Goal: Find specific page/section: Locate a particular part of the current website

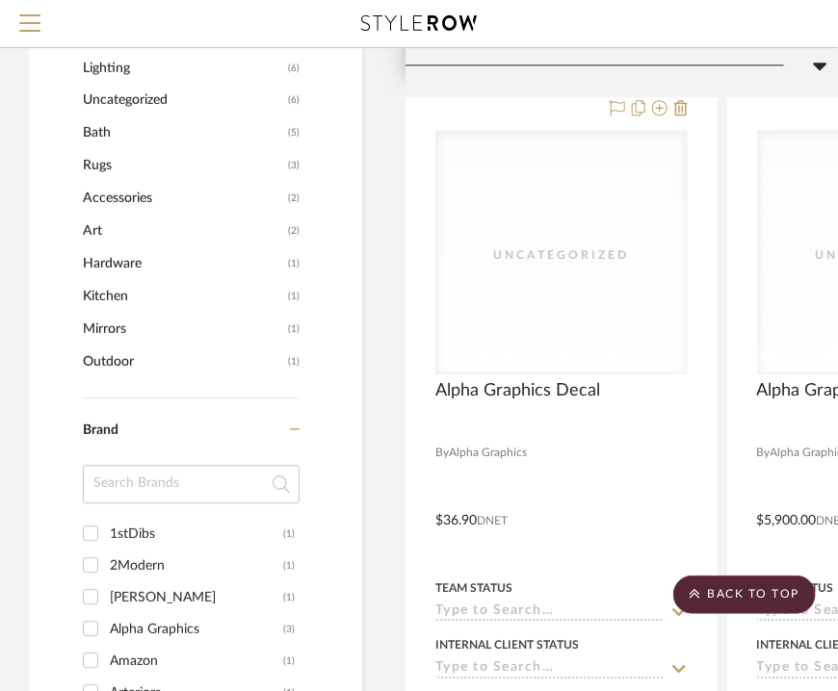
scroll to position [1288, 0]
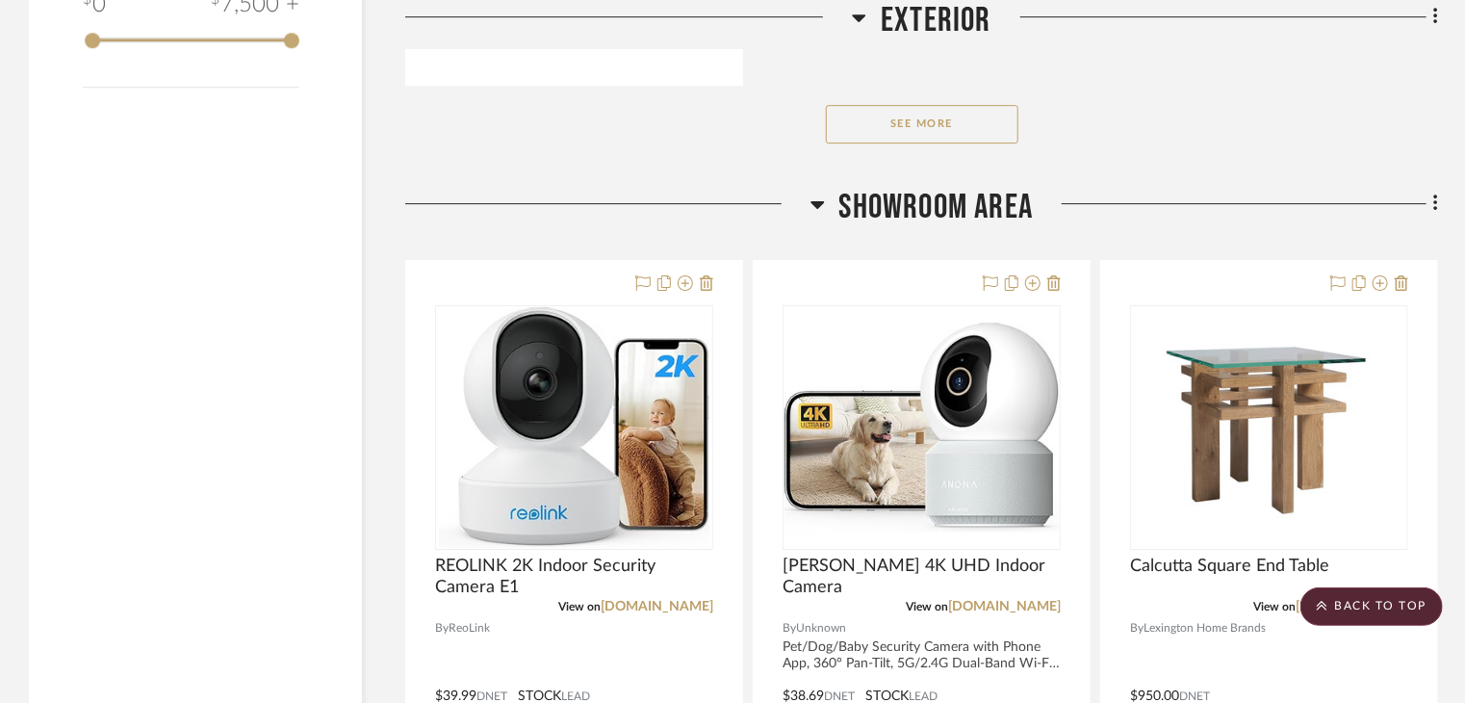
scroll to position [3081, 0]
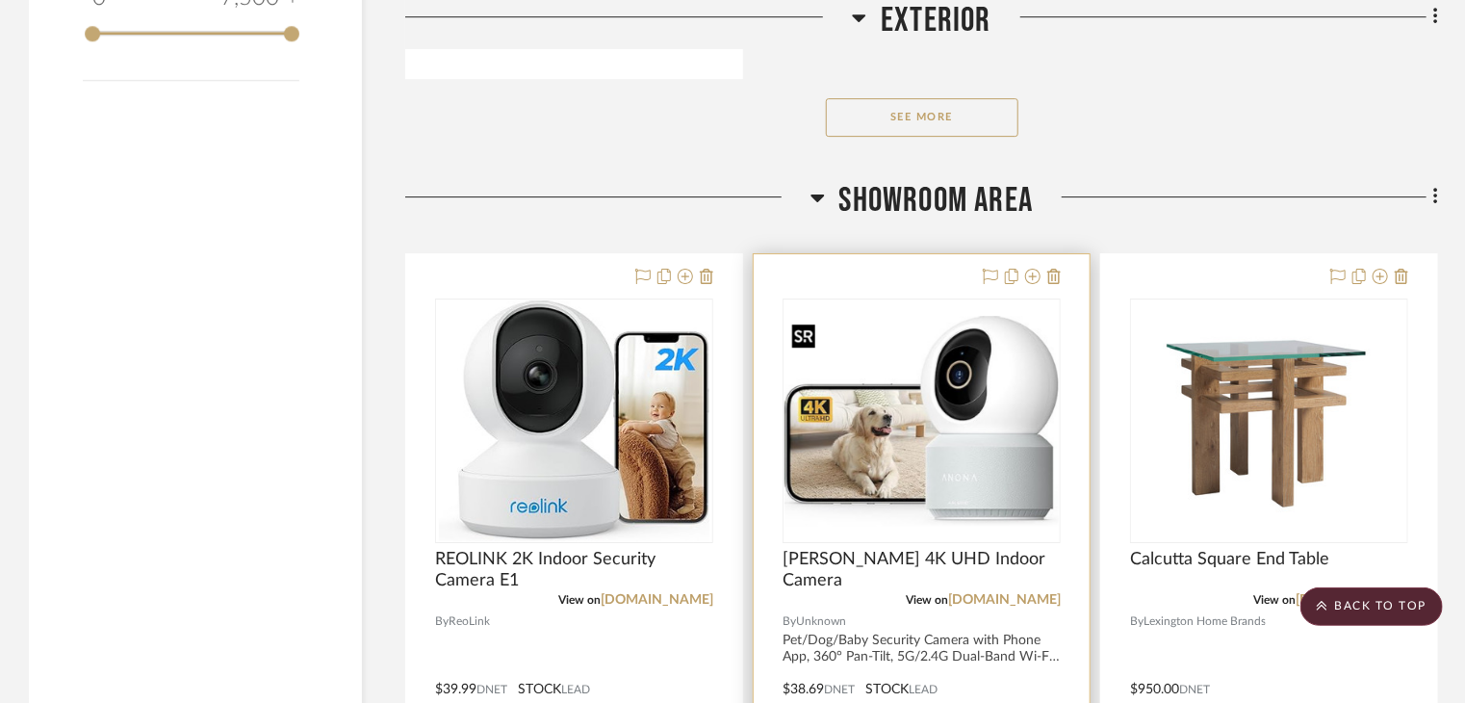
click at [986, 401] on img "0" at bounding box center [922, 421] width 274 height 210
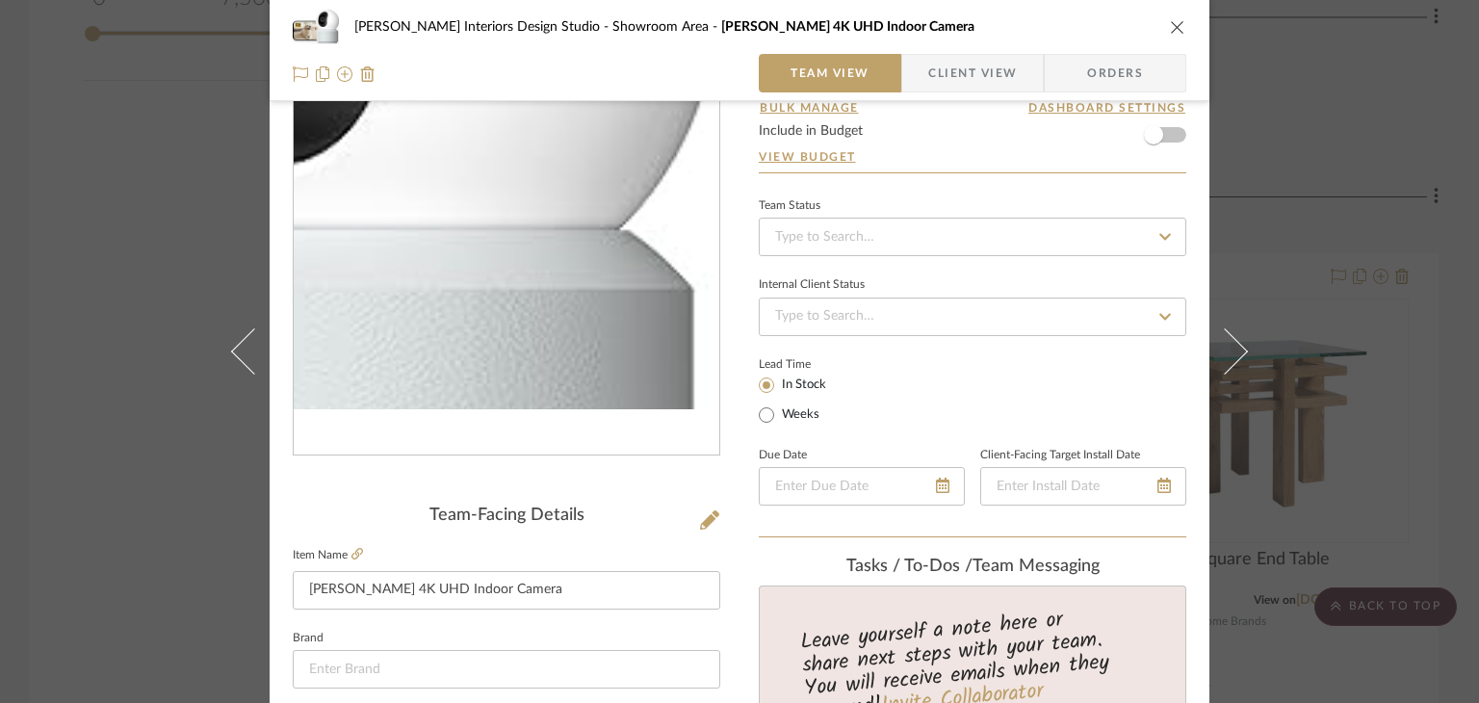
scroll to position [96, 0]
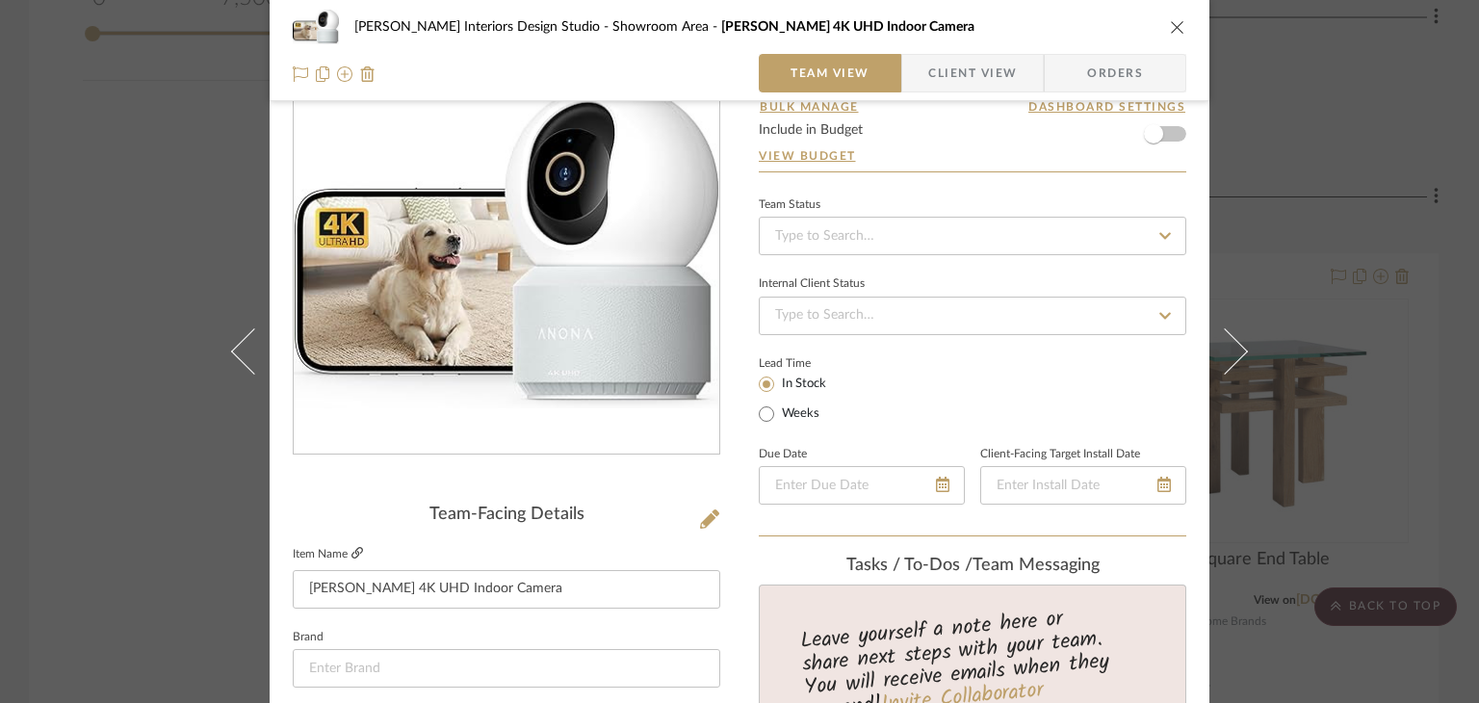
click at [351, 548] on icon at bounding box center [357, 553] width 12 height 12
click at [1171, 25] on icon "close" at bounding box center [1177, 26] width 15 height 15
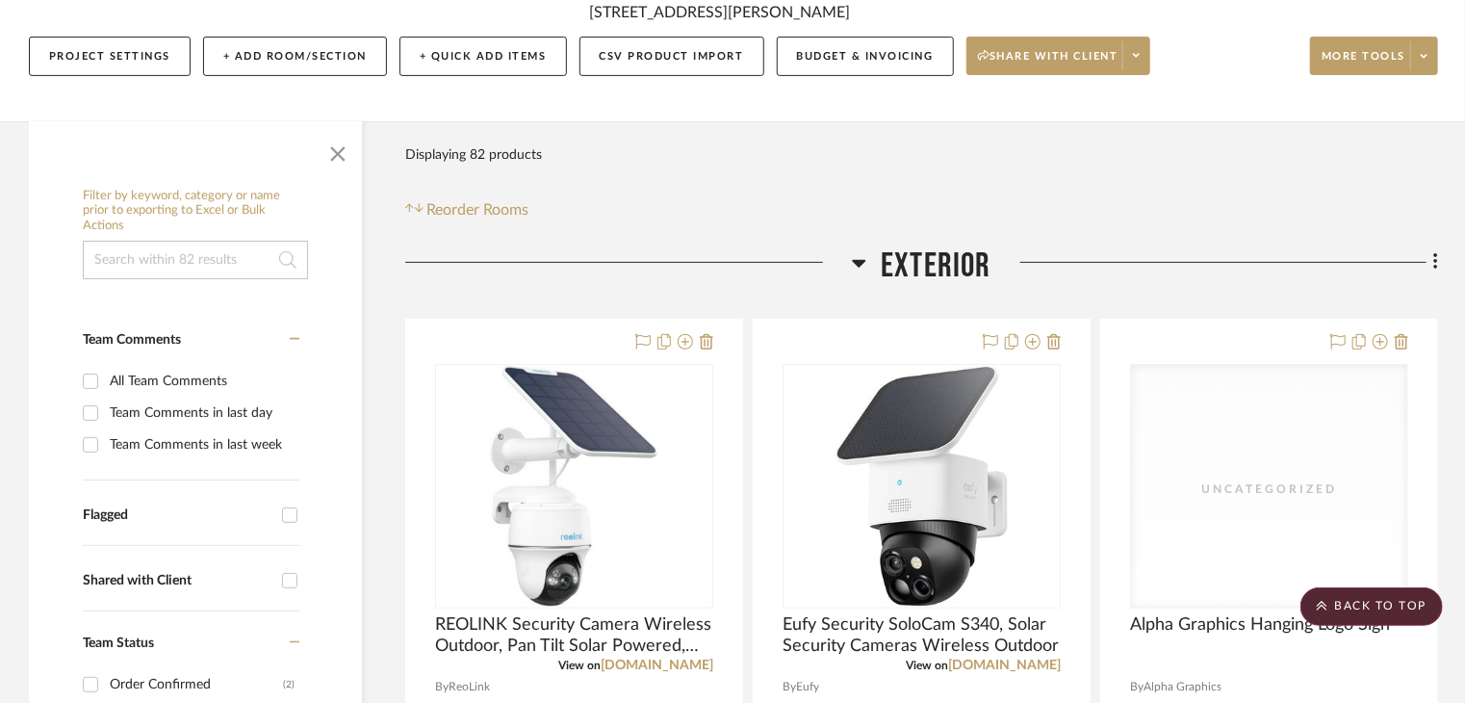
scroll to position [578, 0]
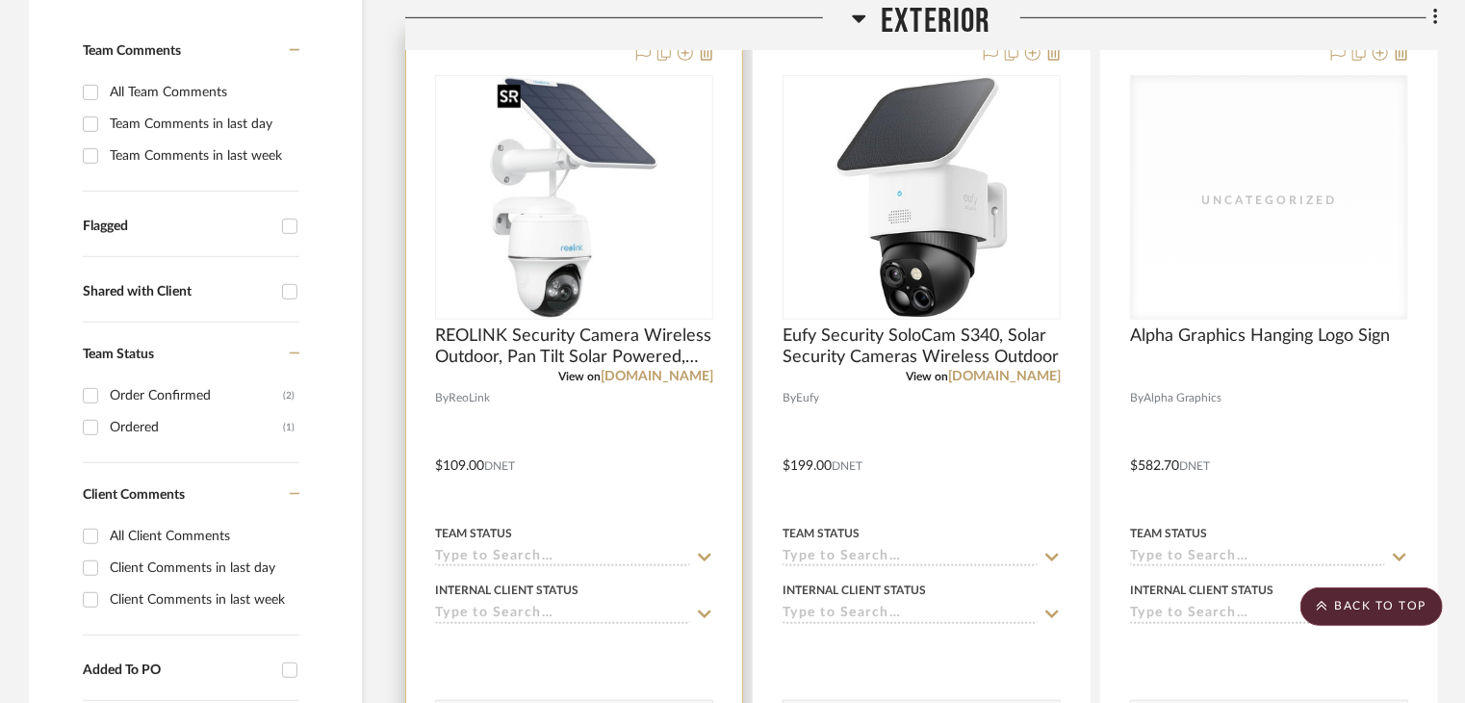
click at [657, 217] on img "0" at bounding box center [574, 197] width 168 height 241
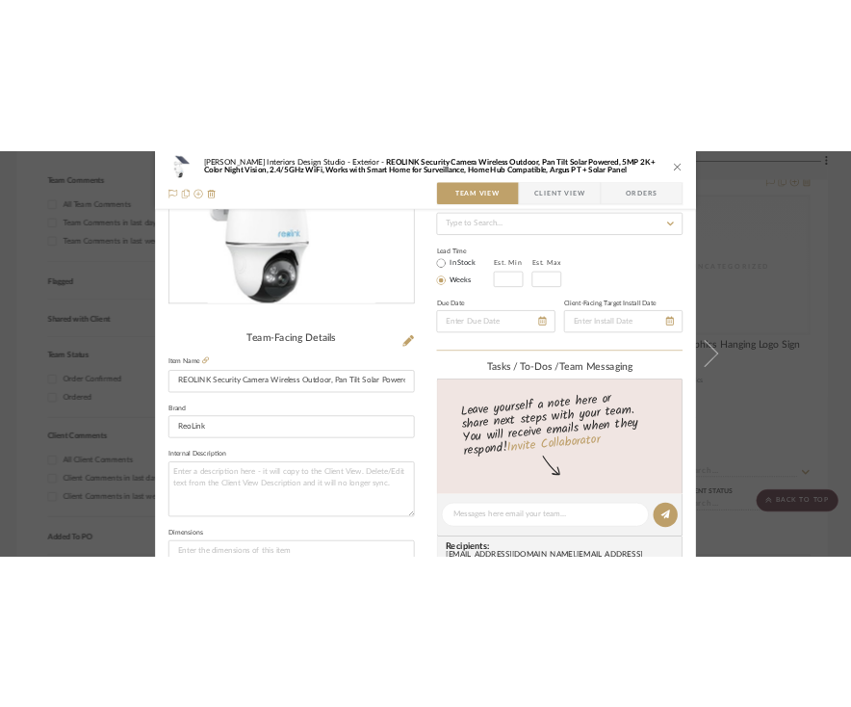
scroll to position [289, 0]
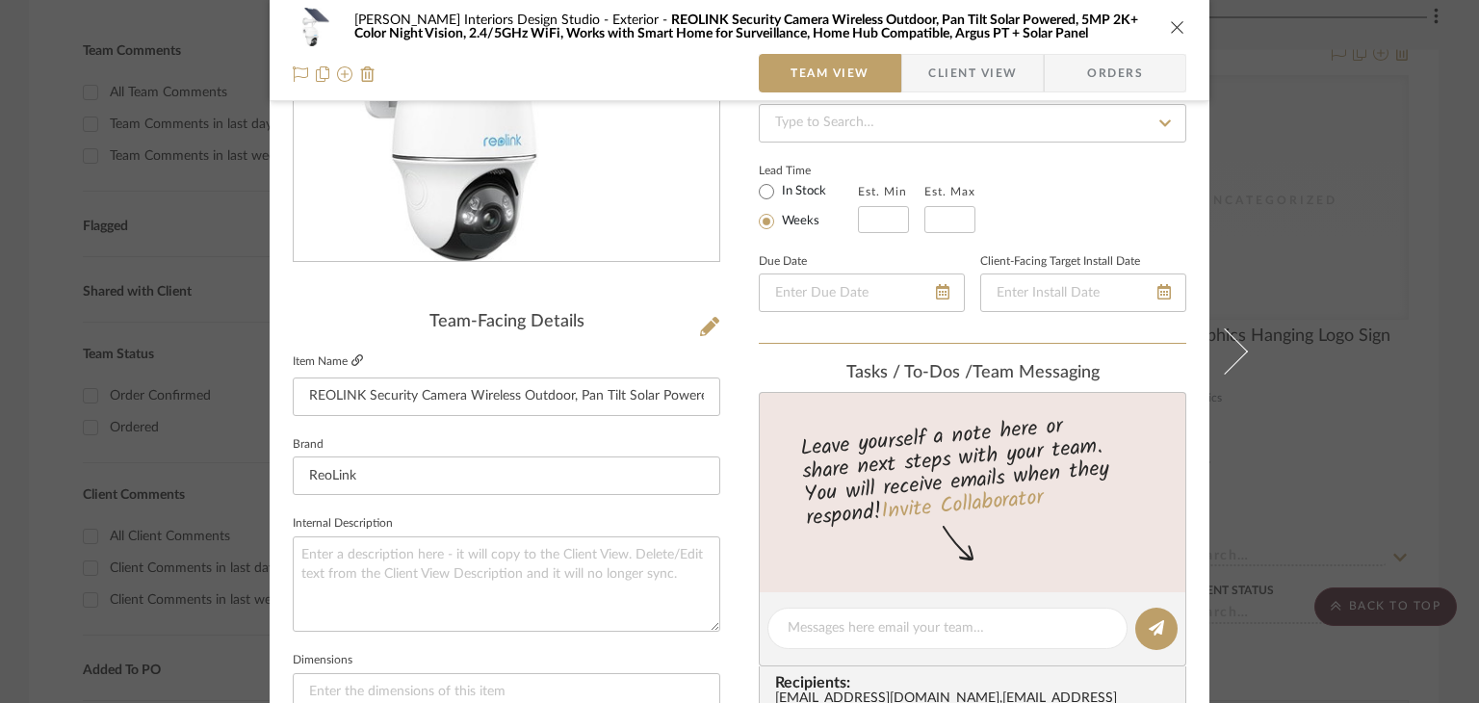
click at [351, 357] on icon at bounding box center [357, 360] width 12 height 12
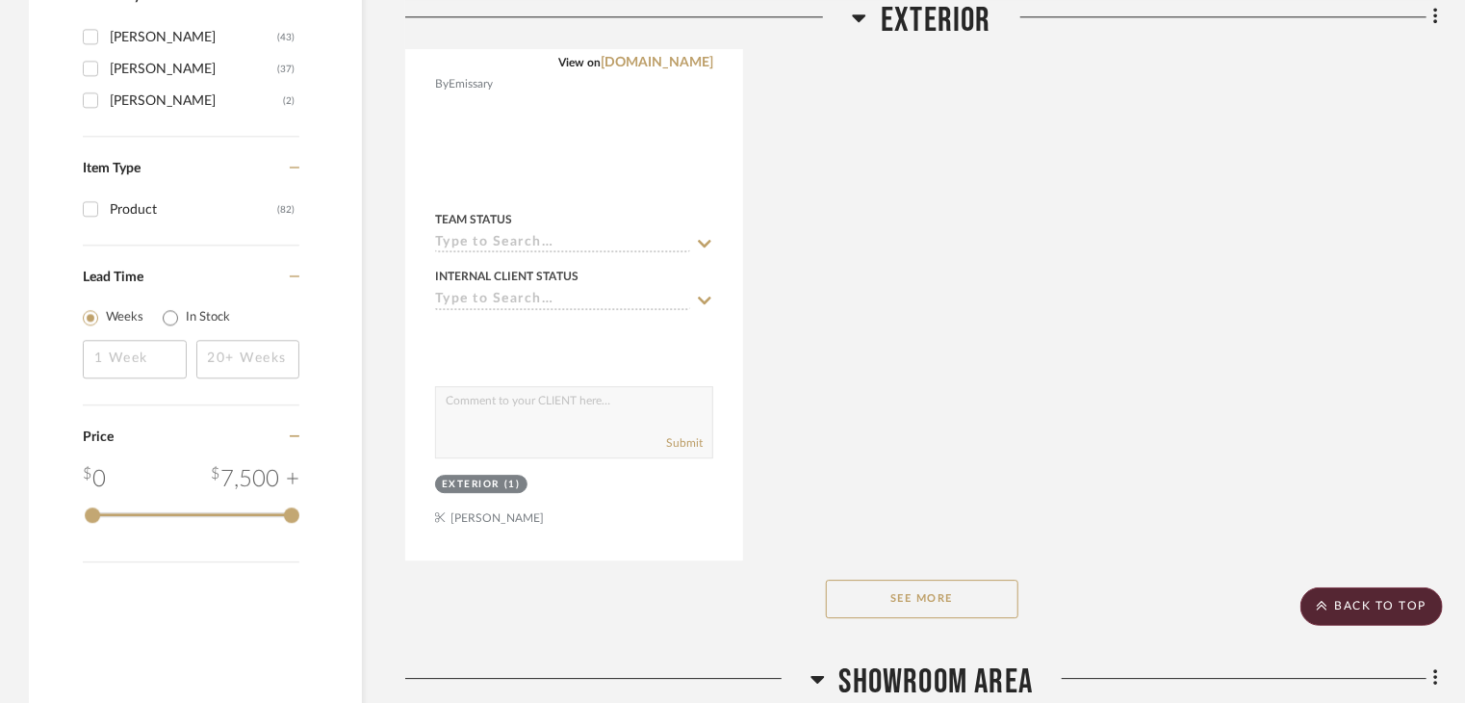
scroll to position [3081, 0]
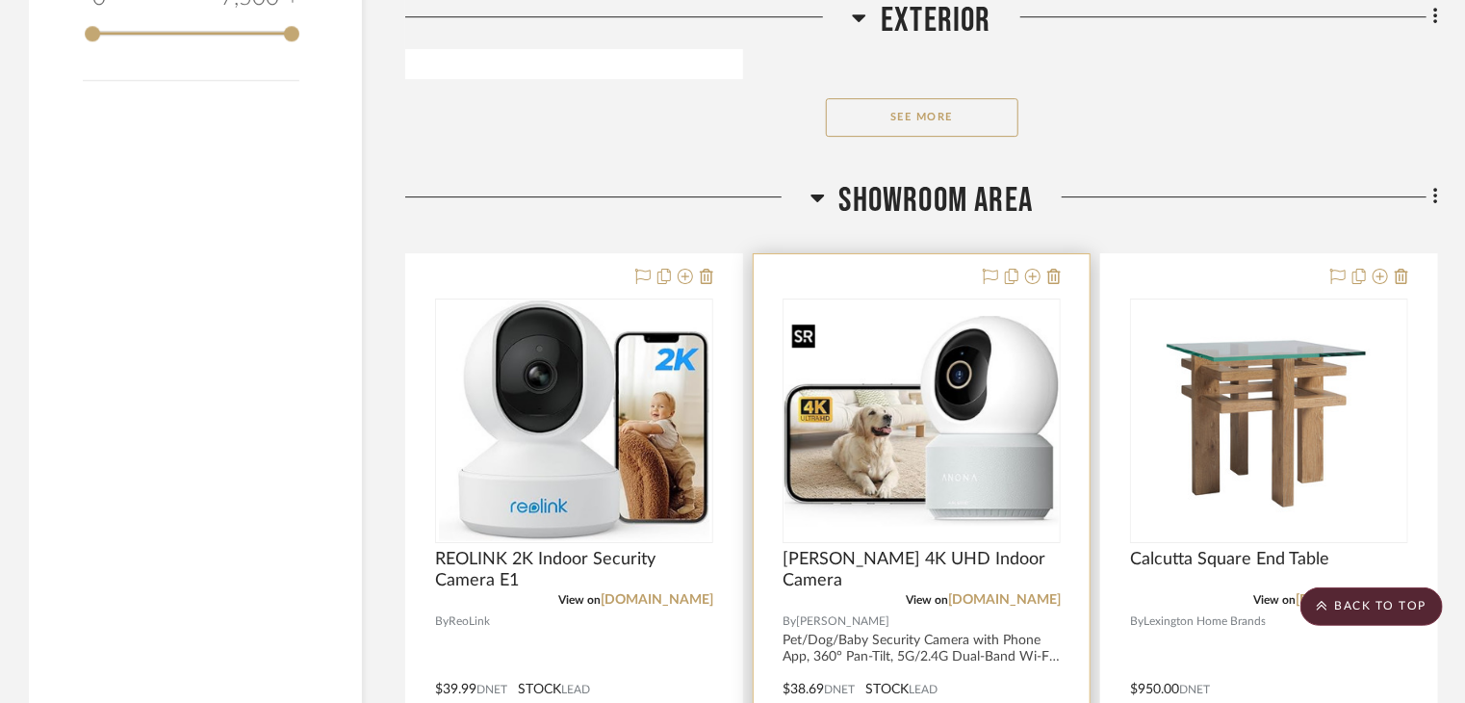
click at [896, 456] on img "0" at bounding box center [922, 421] width 274 height 210
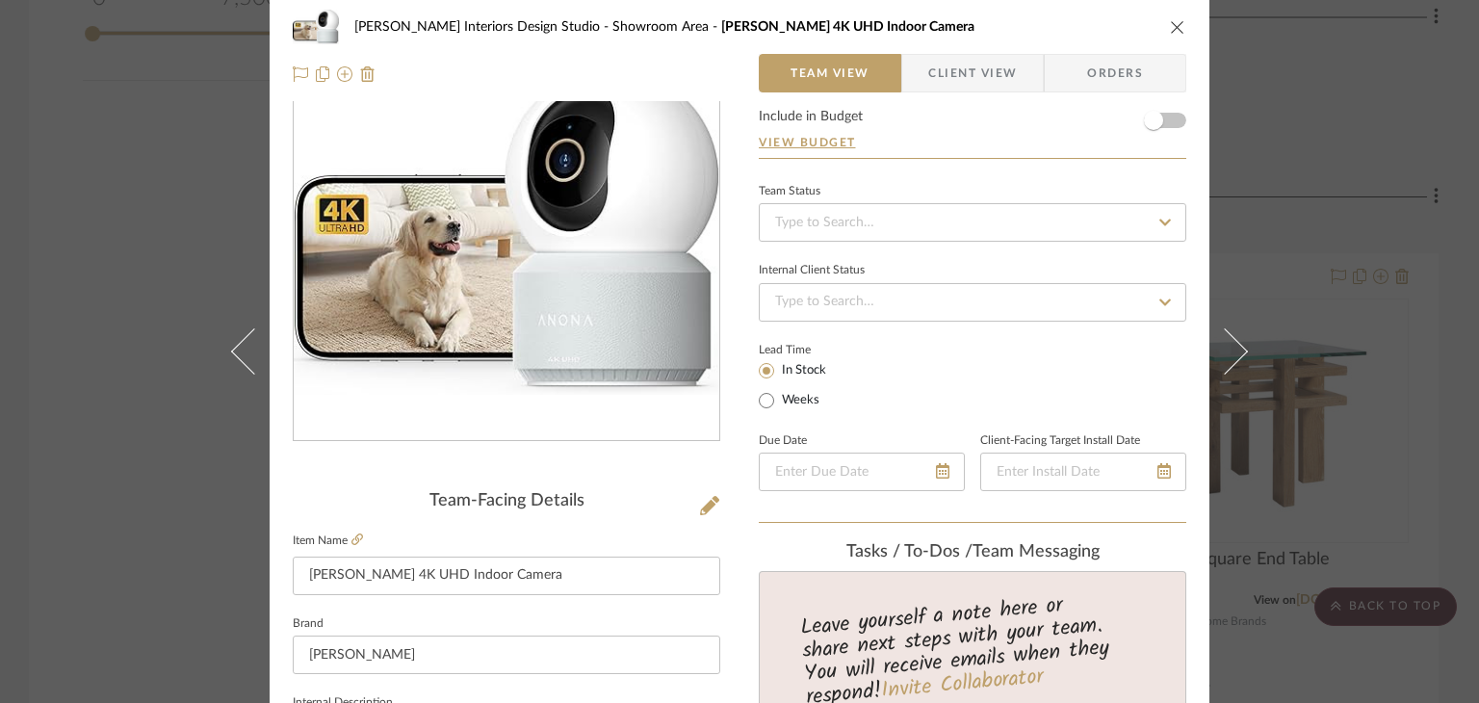
scroll to position [289, 0]
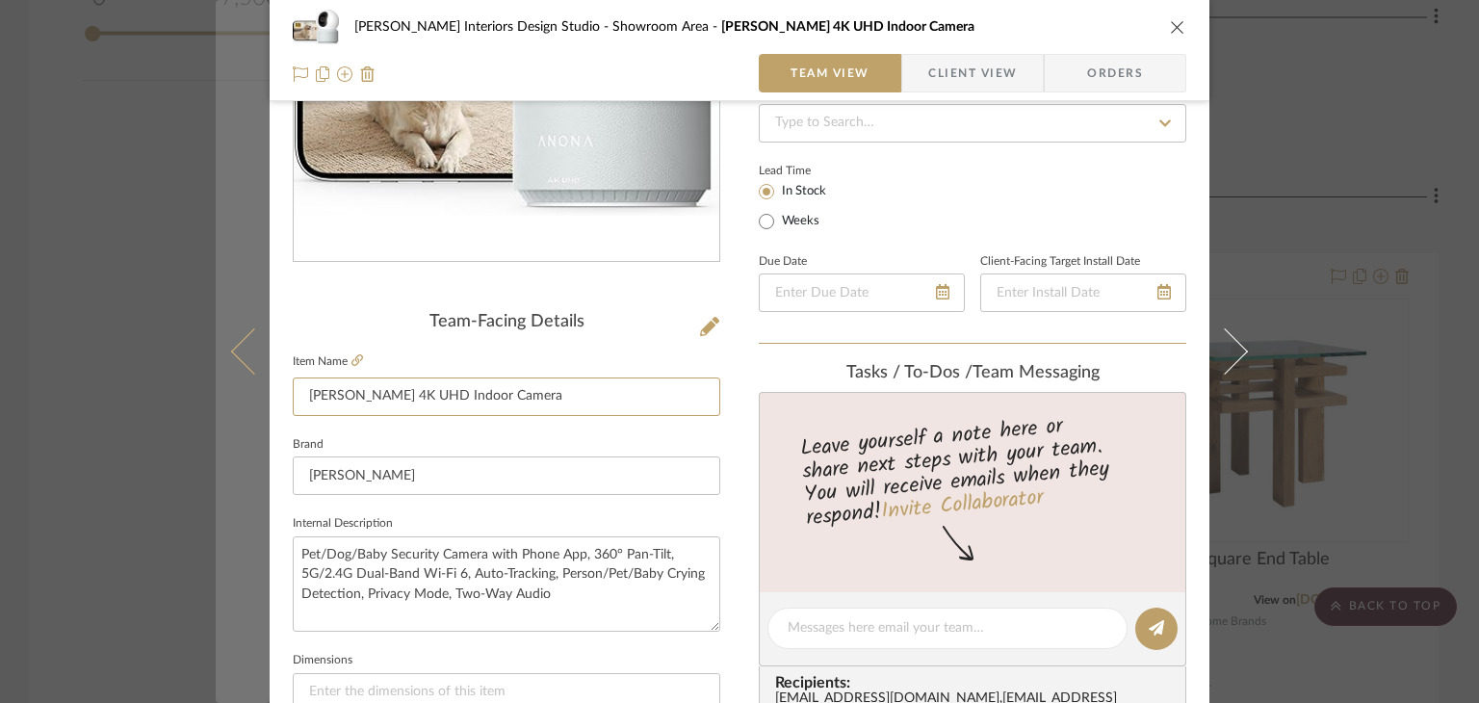
drag, startPoint x: 538, startPoint y: 394, endPoint x: 219, endPoint y: 401, distance: 319.7
click at [219, 401] on mat-dialog-content "Justin Odle Interiors Design Studio Showroom Area Anona Pano 4K UHD Indoor Came…" at bounding box center [739, 615] width 1047 height 1778
